Goal: Check status: Check status

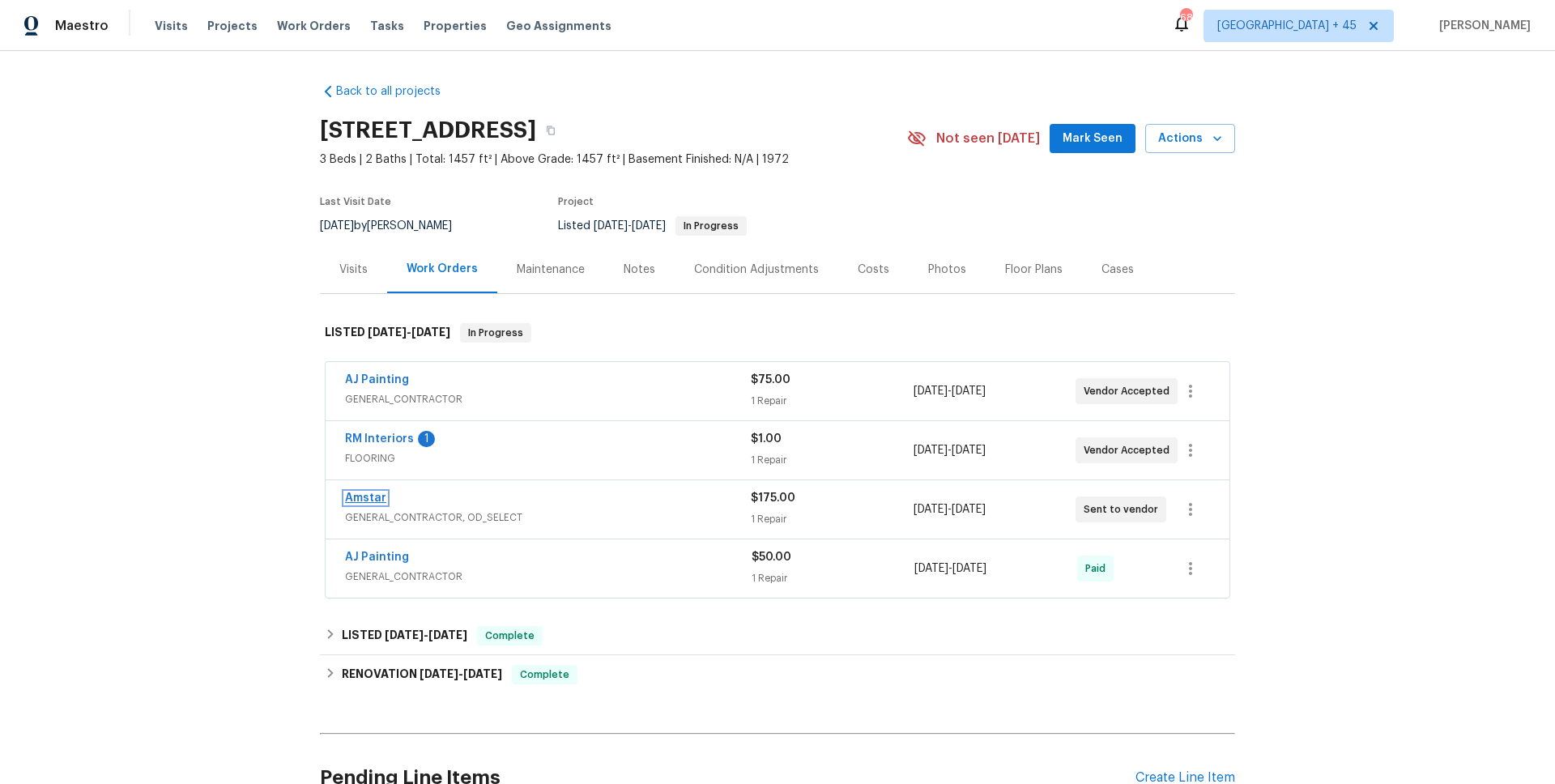
click at [366, 495] on link "Amstar" at bounding box center [365, 498] width 41 height 11
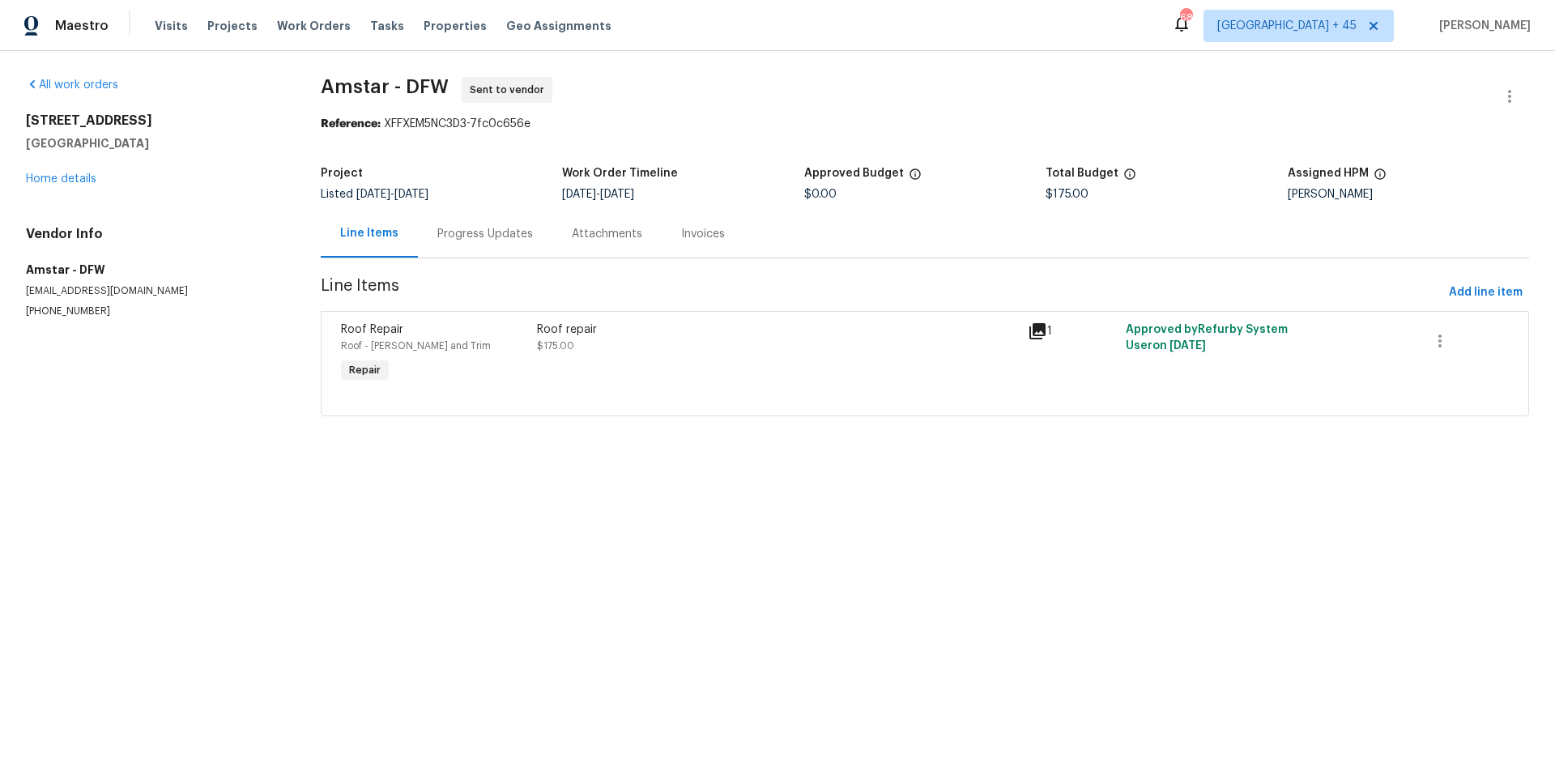
click at [497, 249] on div "Progress Updates" at bounding box center [485, 233] width 134 height 48
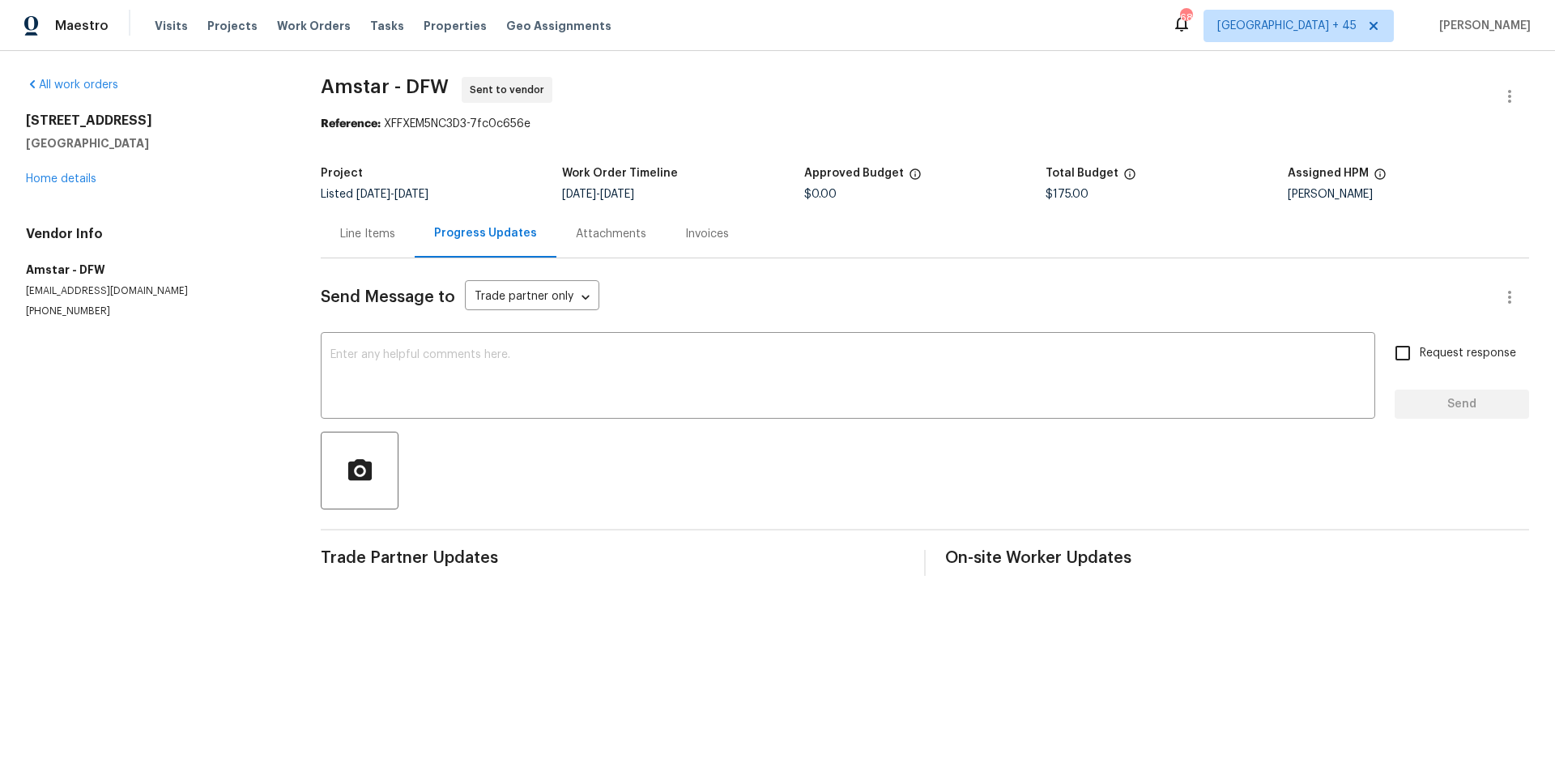
click at [357, 232] on div "Line Items" at bounding box center [368, 234] width 55 height 17
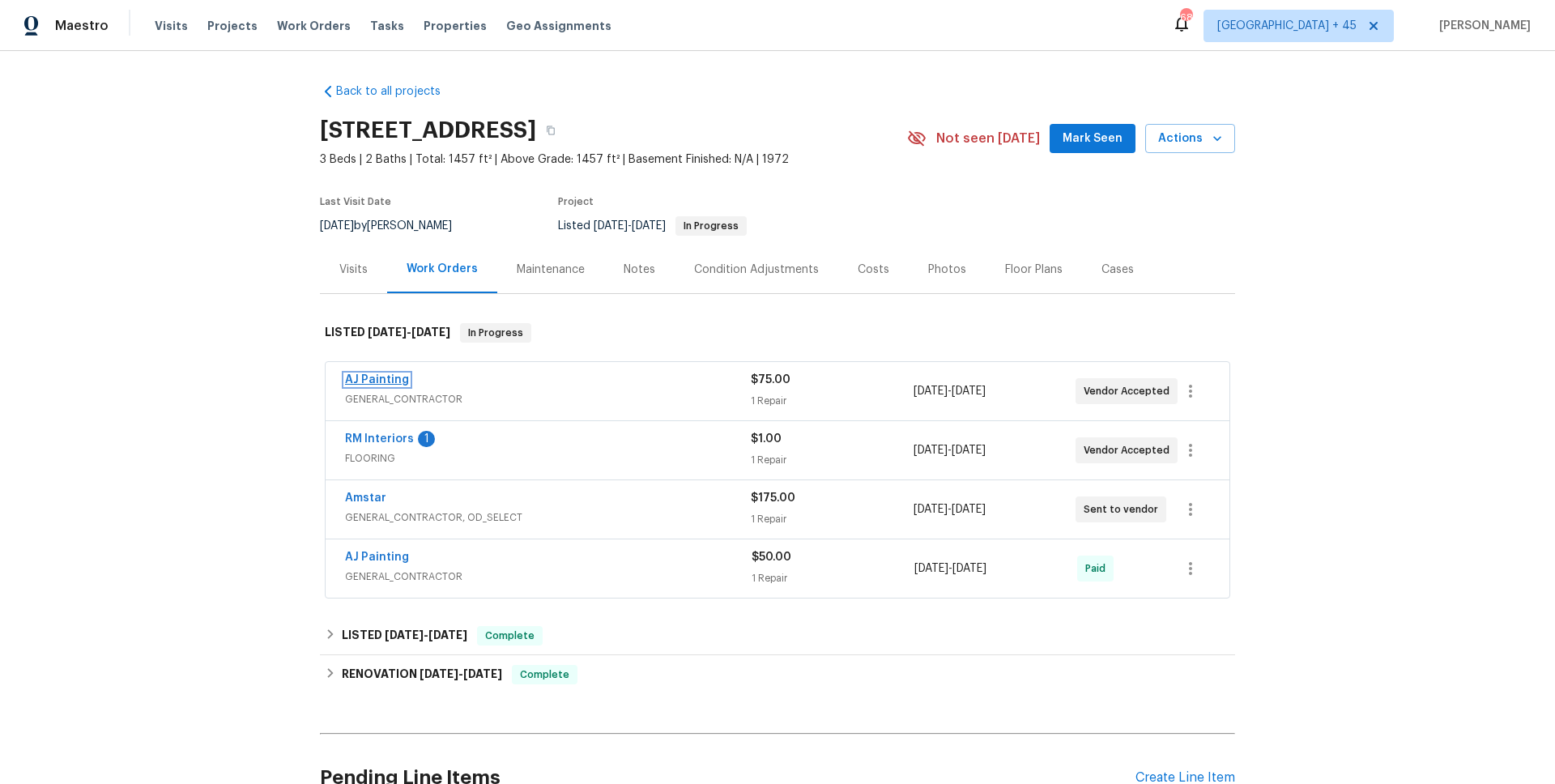
click at [374, 379] on link "AJ Painting" at bounding box center [376, 379] width 64 height 11
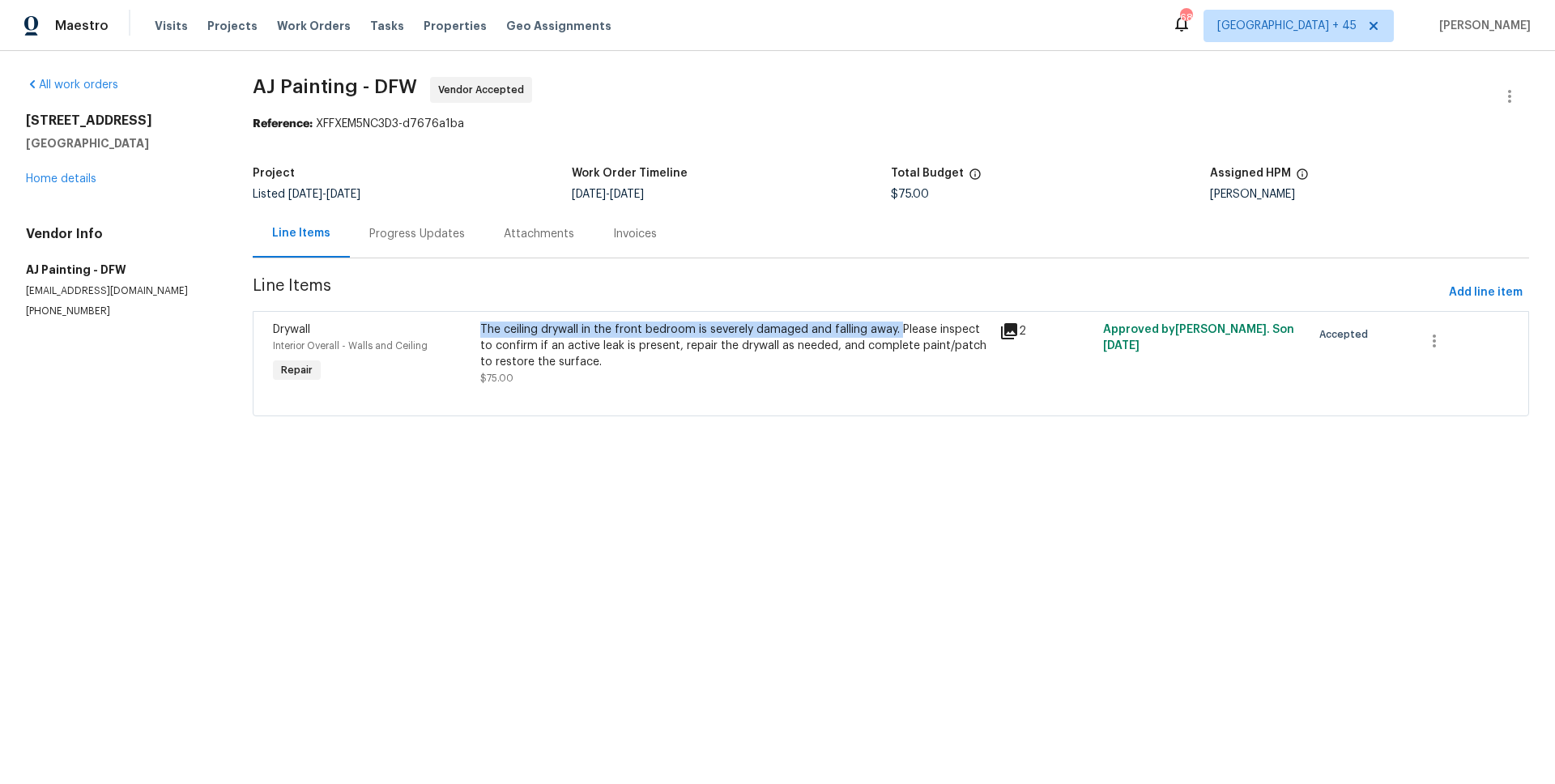
drag, startPoint x: 482, startPoint y: 329, endPoint x: 900, endPoint y: 334, distance: 418.0
click at [900, 334] on div "The ceiling drywall in the front bedroom is severely damaged and falling away. …" at bounding box center [734, 354] width 519 height 74
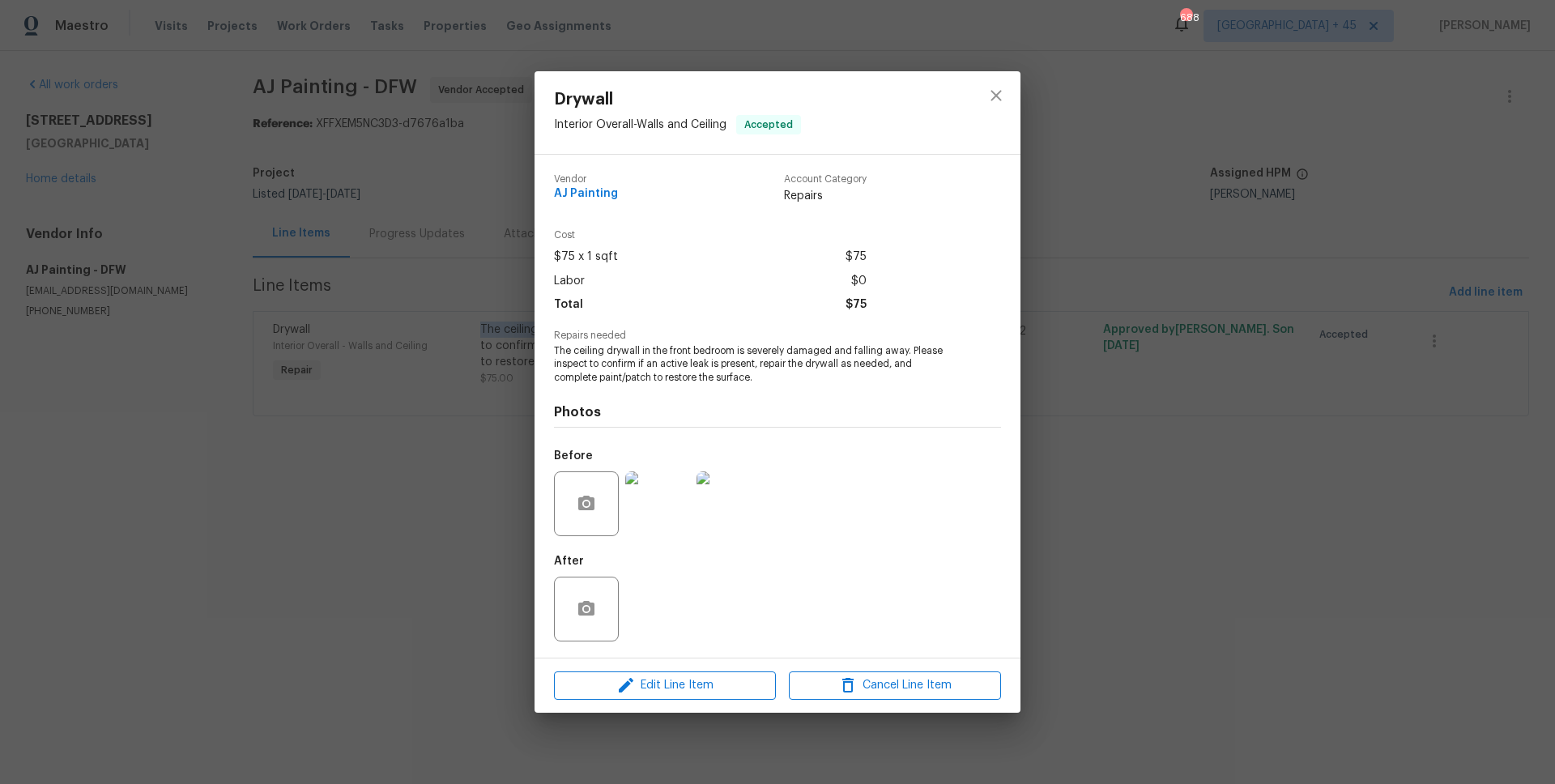
copy div "The ceiling drywall in the front bedroom is severely damaged and falling away."
click at [1193, 483] on div "Drywall Interior Overall - Walls and Ceiling Accepted Vendor AJ Painting Accoun…" at bounding box center [777, 392] width 1555 height 784
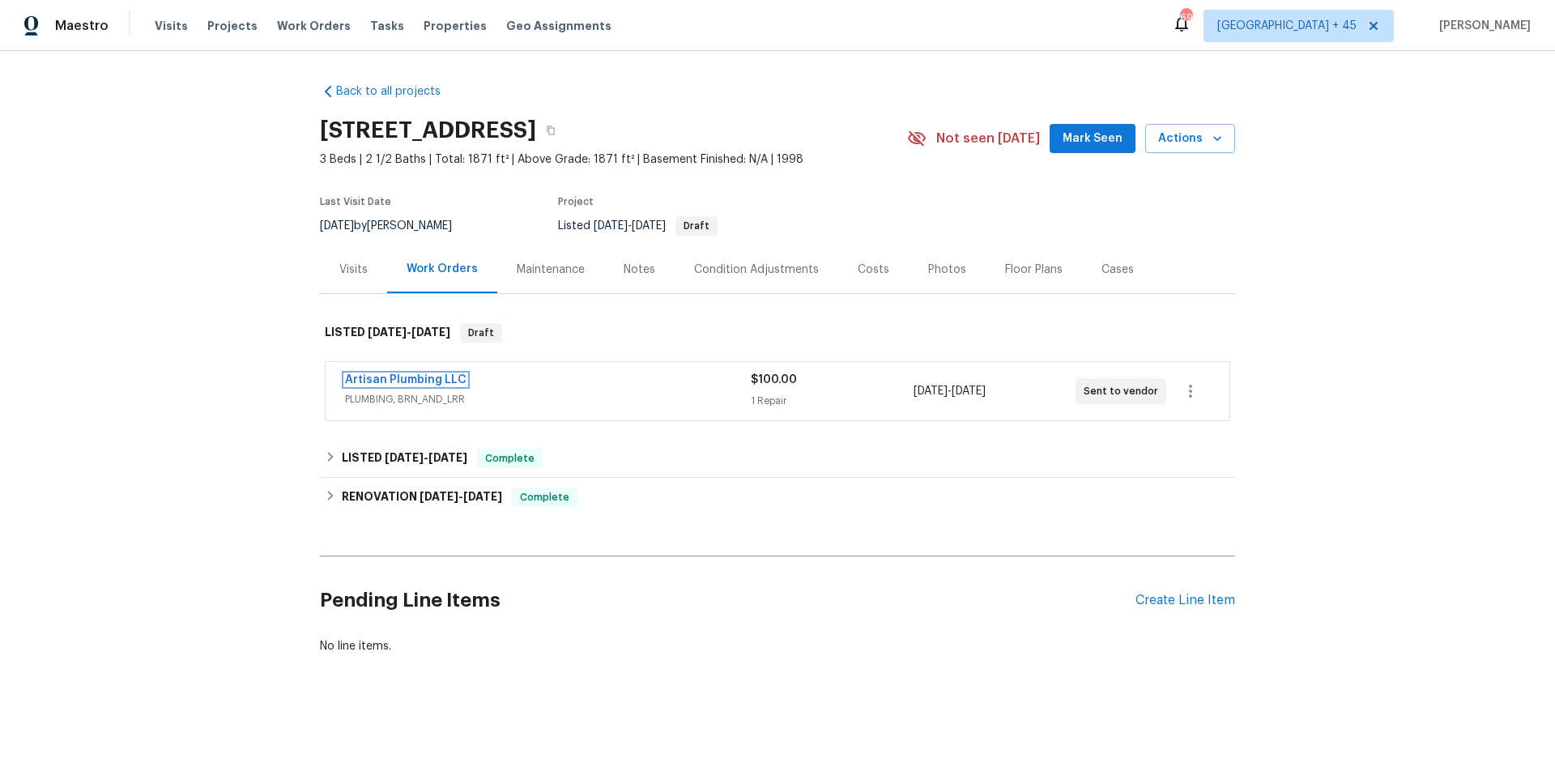
click at [374, 384] on link "Artisan Plumbing LLC" at bounding box center [405, 379] width 121 height 11
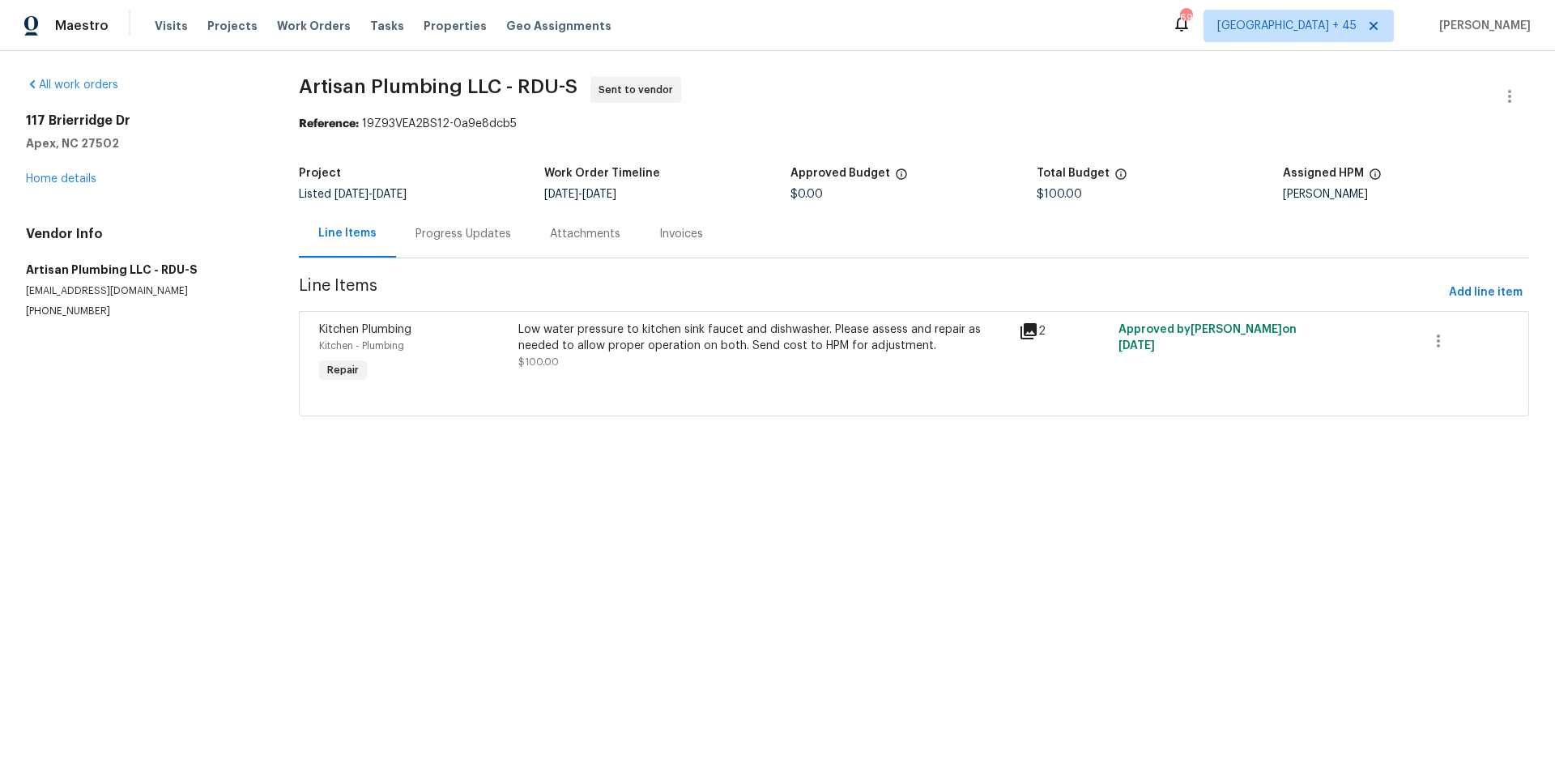
click at [453, 227] on div "Progress Updates" at bounding box center [463, 234] width 95 height 17
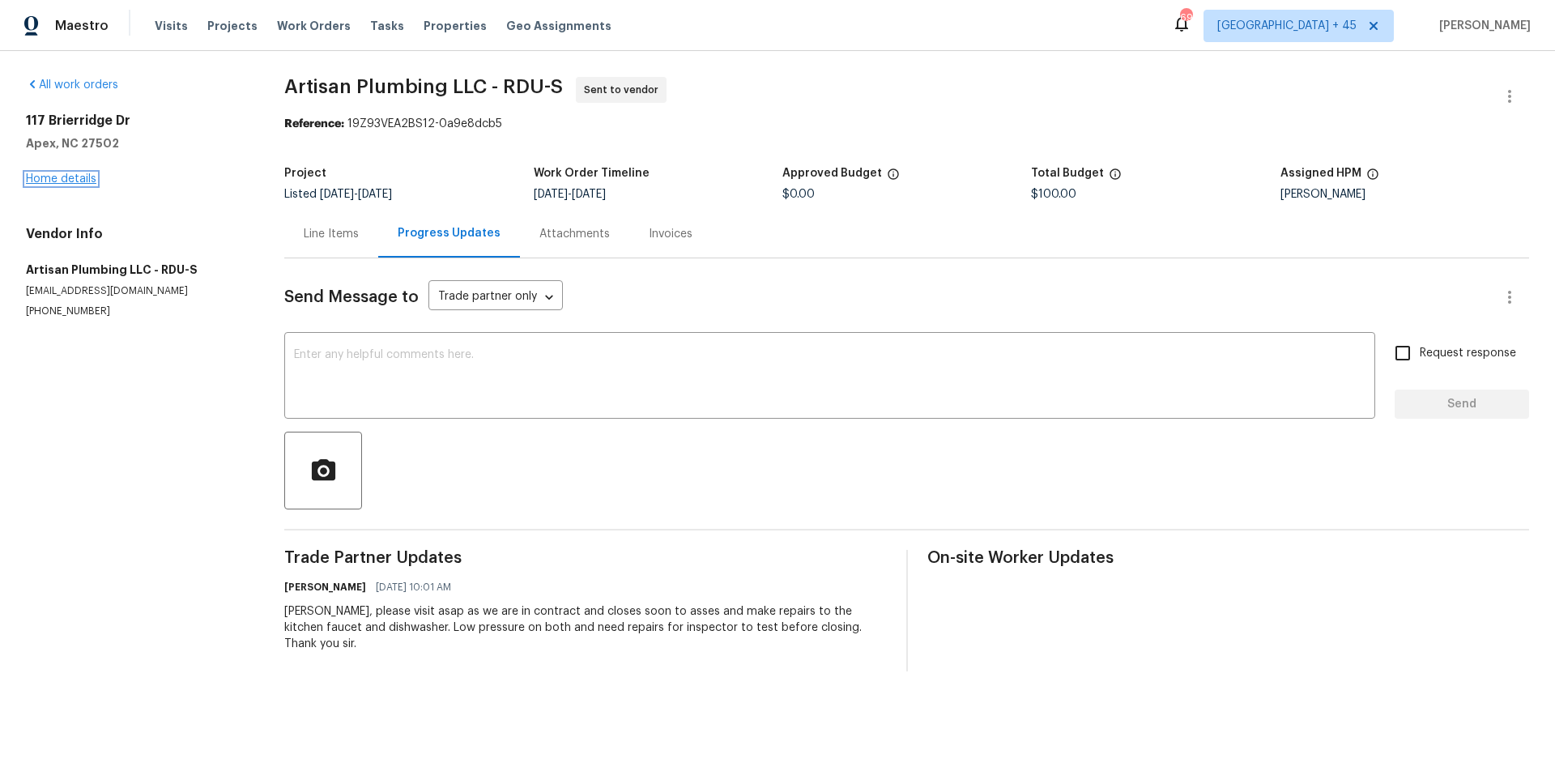
click at [35, 179] on link "Home details" at bounding box center [61, 178] width 71 height 11
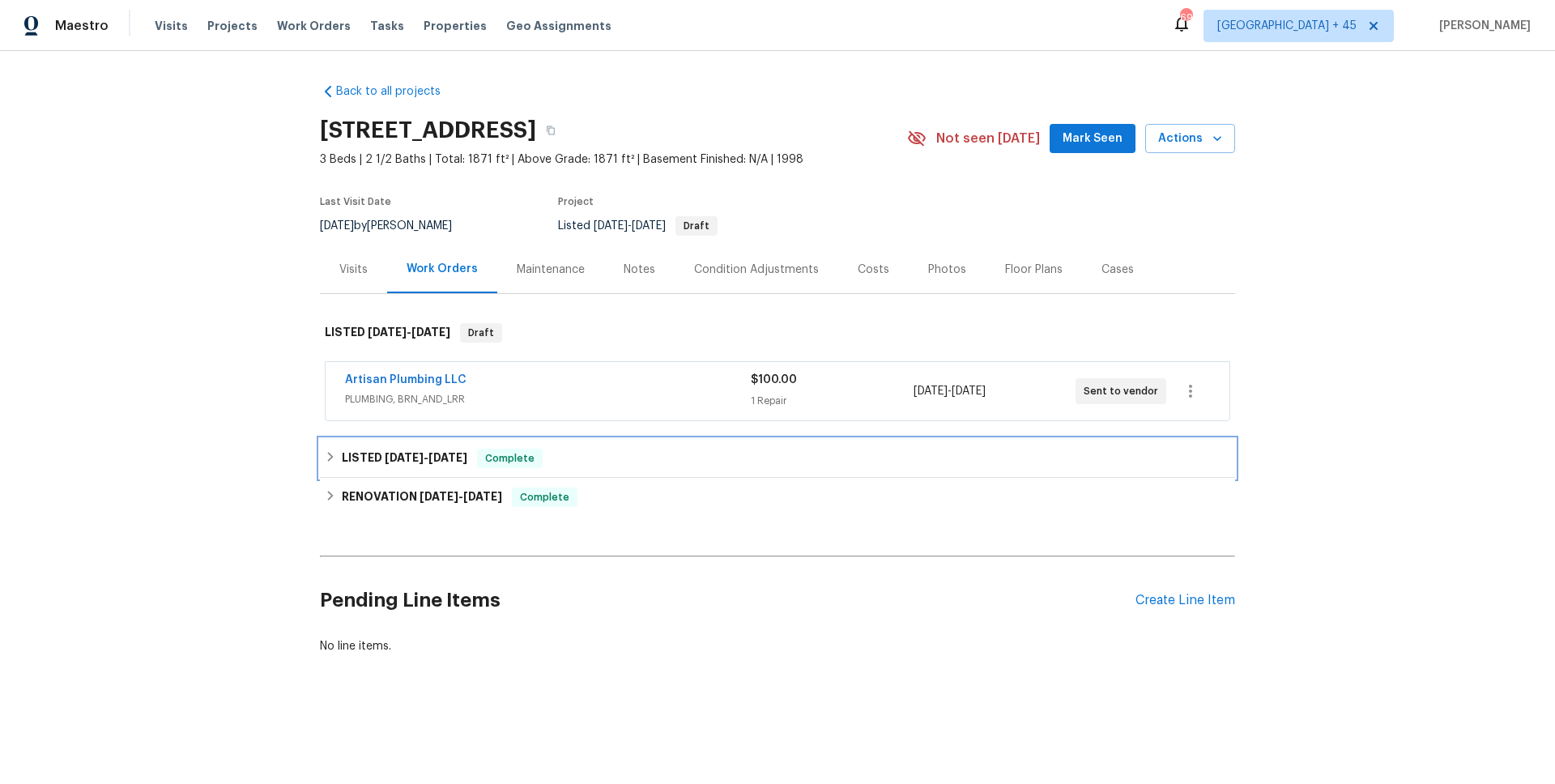
click at [459, 460] on span "7/16/25" at bounding box center [448, 457] width 39 height 11
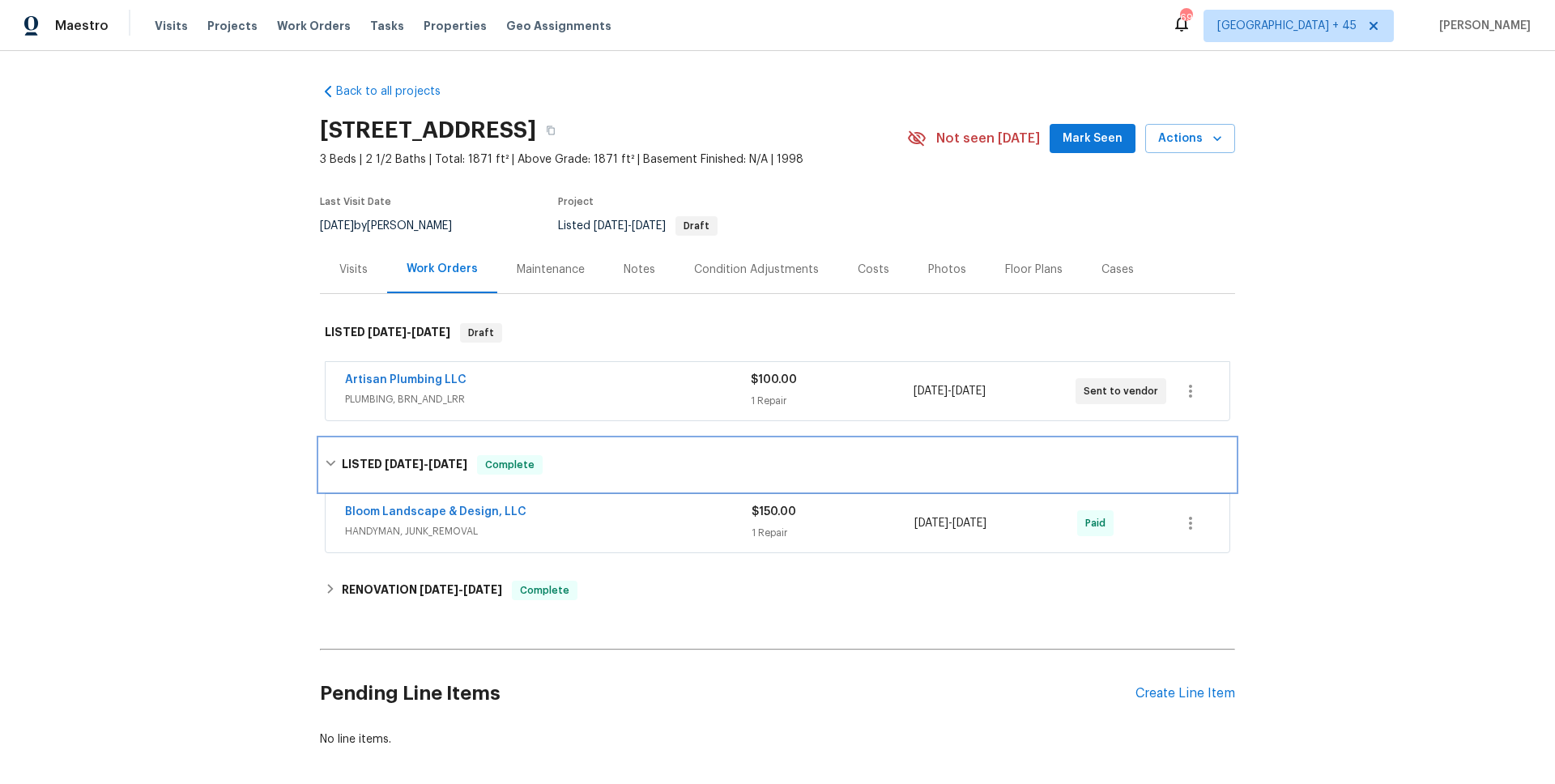
click at [459, 461] on span "7/16/25" at bounding box center [448, 464] width 39 height 11
